Goal: Task Accomplishment & Management: Complete application form

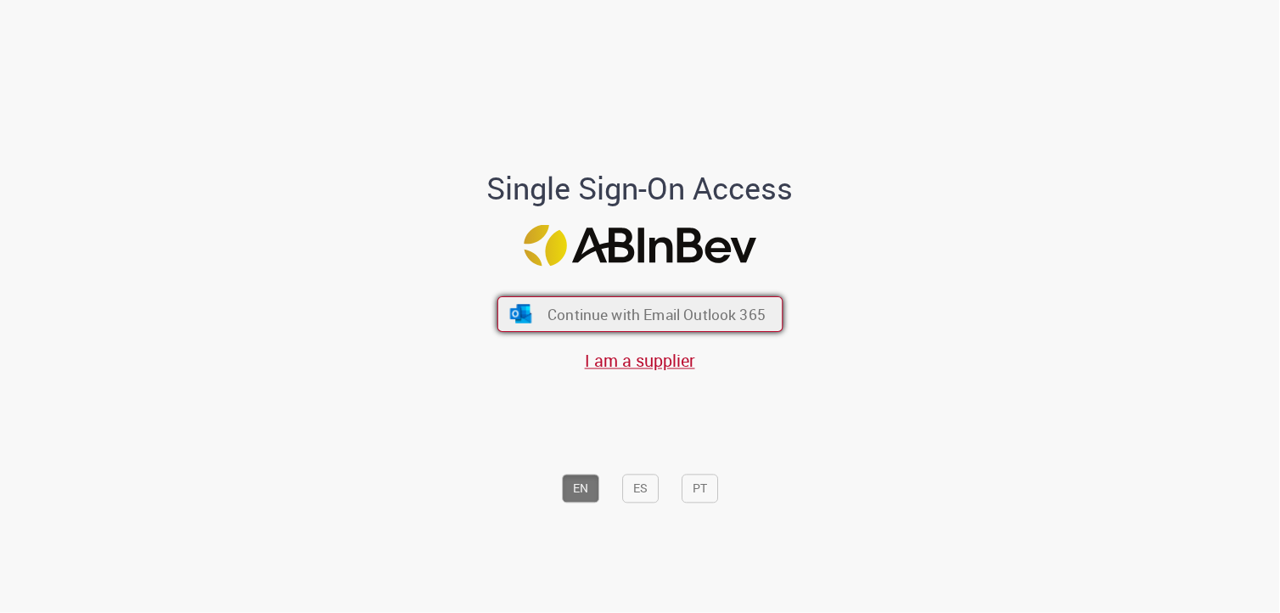
click at [463, 321] on span "Continue with Email Outlook 365" at bounding box center [656, 314] width 218 height 20
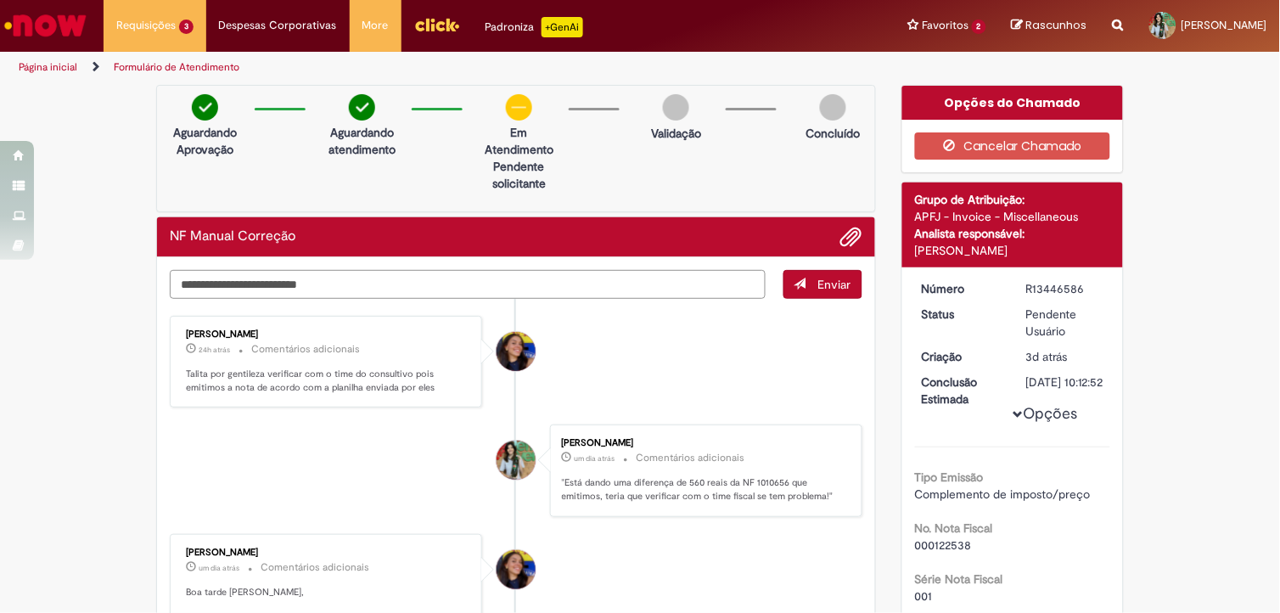
click at [298, 270] on textarea "Digite sua mensagem aqui..." at bounding box center [468, 284] width 596 height 29
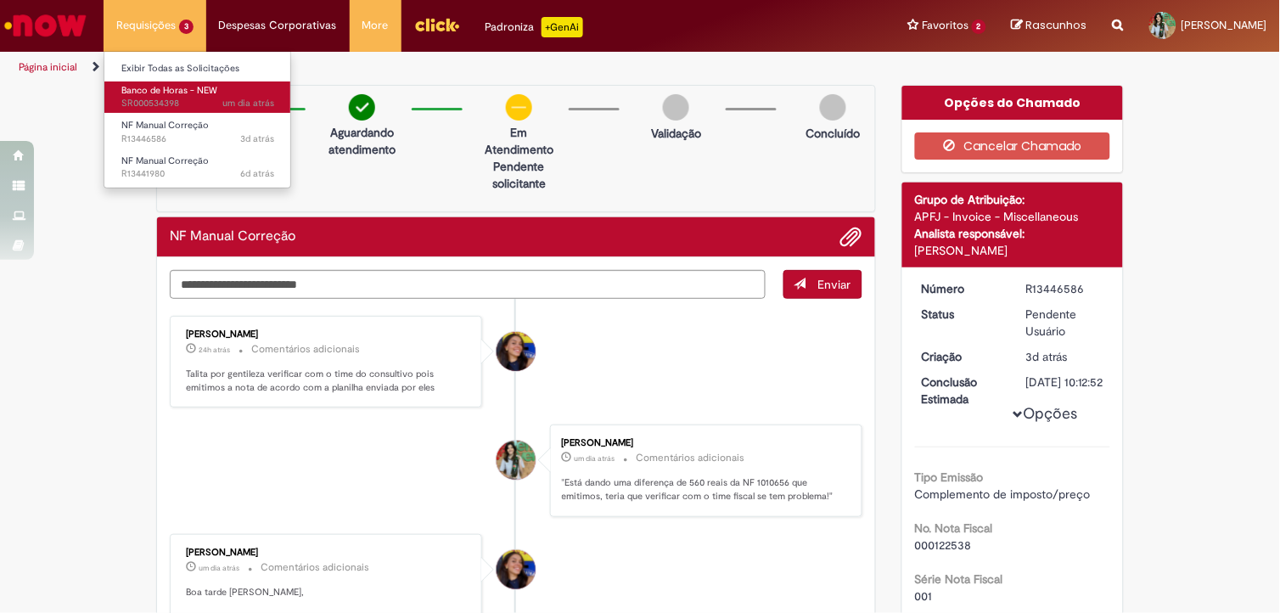
click at [142, 94] on span "Banco de Horas - NEW" at bounding box center [169, 90] width 96 height 13
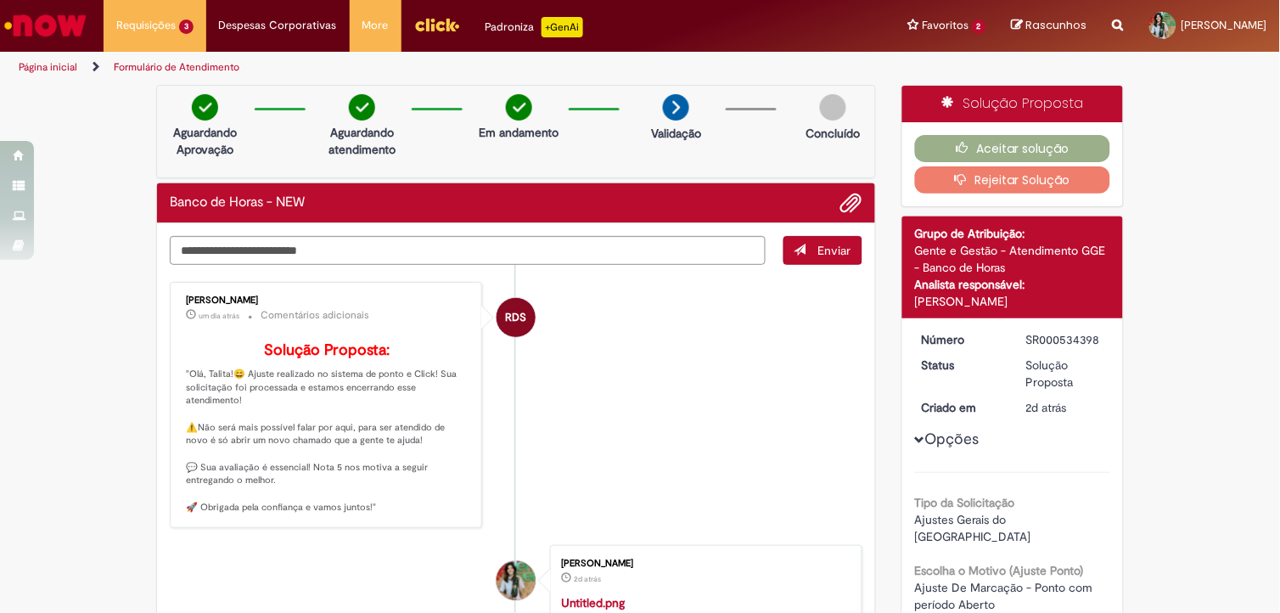
click at [1015, 181] on button "Rejeitar Solução" at bounding box center [1013, 179] width 196 height 27
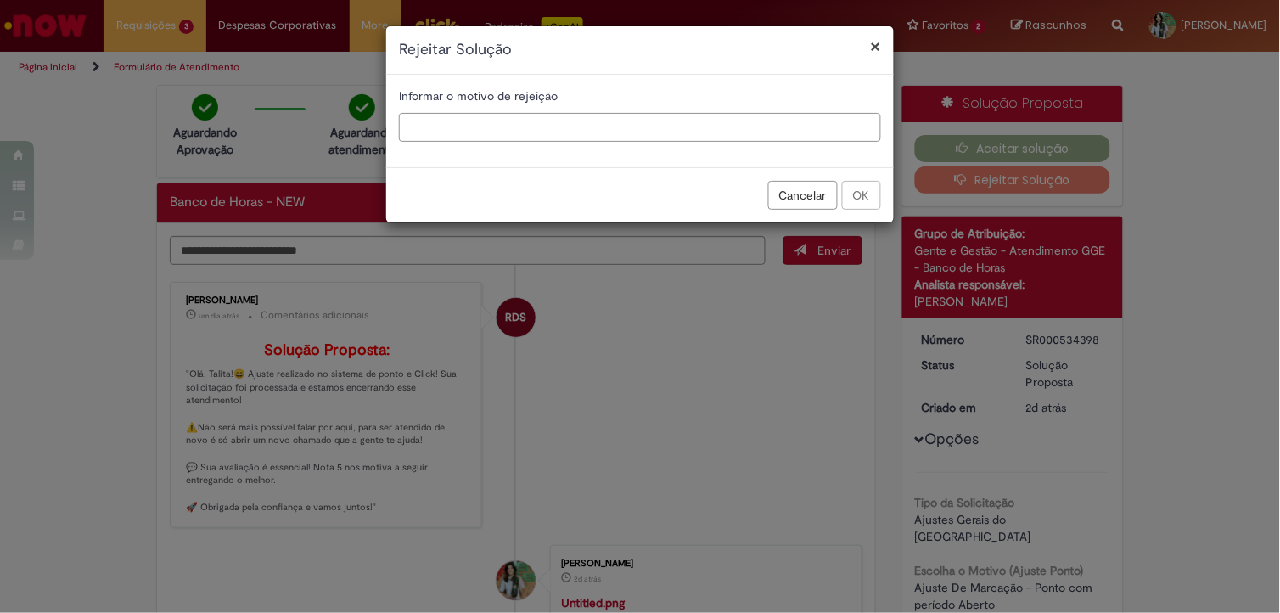
click at [547, 132] on input "text" at bounding box center [640, 127] width 482 height 29
type input "**********"
click at [872, 191] on button "OK" at bounding box center [861, 195] width 39 height 29
